Goal: Use online tool/utility: Utilize a website feature to perform a specific function

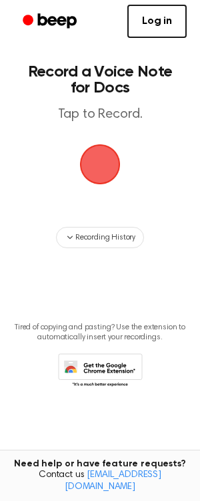
click at [107, 178] on span "button" at bounding box center [100, 164] width 43 height 43
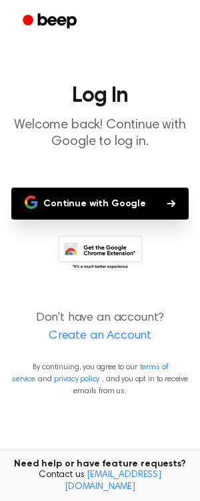
click at [116, 212] on button "Continue with Google" at bounding box center [99, 204] width 177 height 32
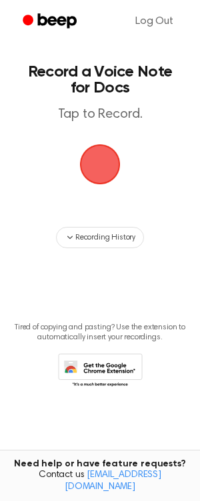
click at [113, 176] on span "button" at bounding box center [100, 164] width 43 height 43
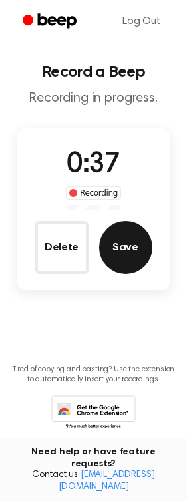
click at [149, 248] on button "Save" at bounding box center [125, 247] width 53 height 53
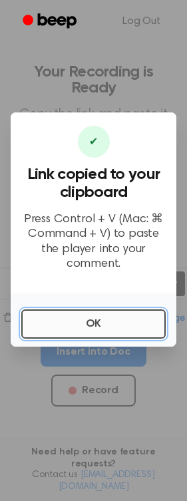
click at [77, 324] on button "OK" at bounding box center [93, 324] width 144 height 29
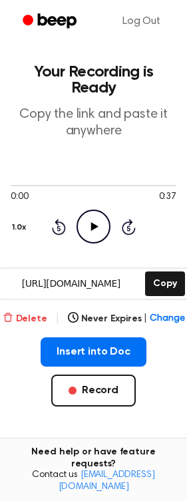
click at [10, 320] on icon "button" at bounding box center [7, 317] width 9 height 9
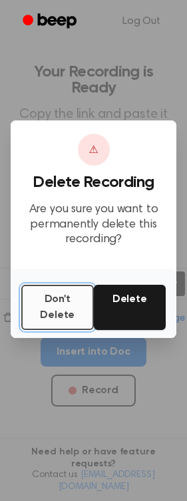
click at [63, 319] on button "Don't Delete" at bounding box center [57, 307] width 73 height 45
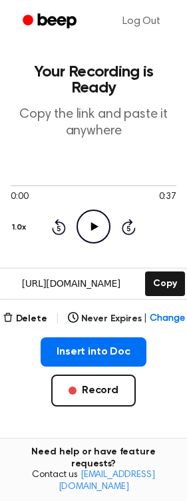
click at [36, 311] on div "Delete | Never Expires | Change" at bounding box center [94, 319] width 182 height 16
click at [36, 314] on button "Delete" at bounding box center [25, 319] width 45 height 14
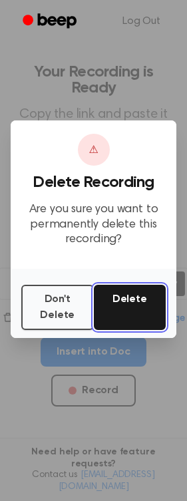
click at [148, 294] on button "Delete" at bounding box center [130, 307] width 73 height 45
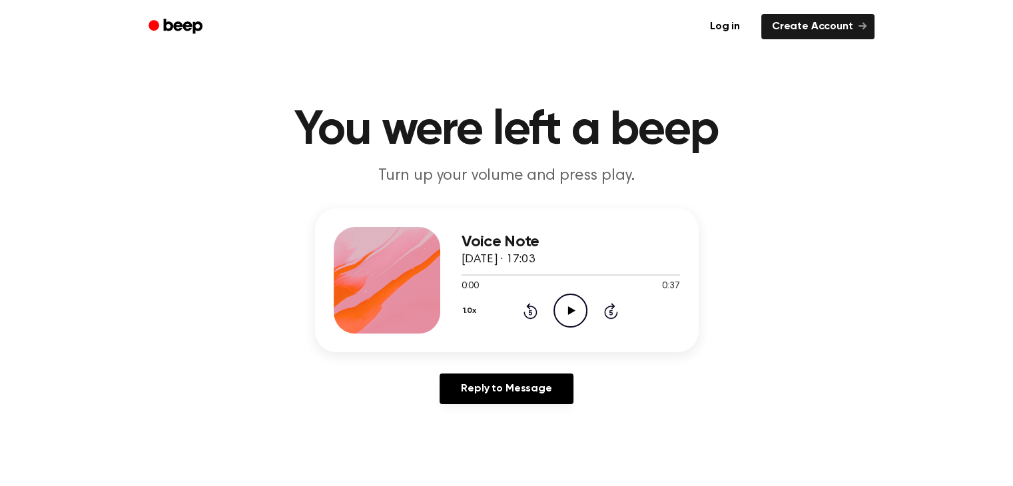
click at [571, 299] on icon "Play Audio" at bounding box center [570, 311] width 34 height 34
click at [571, 299] on icon "Pause Audio" at bounding box center [570, 311] width 34 height 34
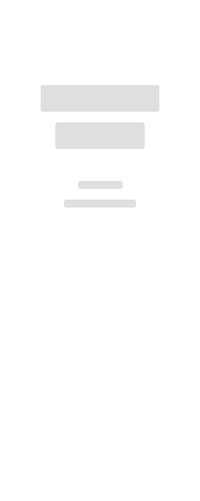
click at [112, 425] on div at bounding box center [100, 250] width 200 height 501
